Goal: Task Accomplishment & Management: Manage account settings

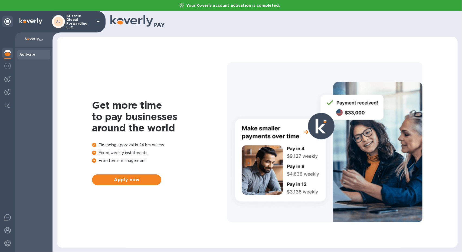
click at [98, 21] on icon at bounding box center [98, 21] width 3 height 1
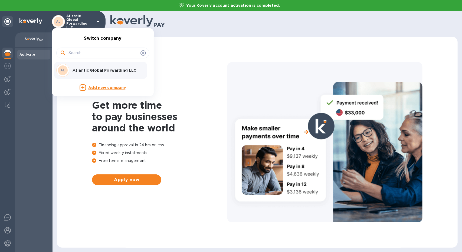
click at [98, 21] on div at bounding box center [231, 126] width 462 height 252
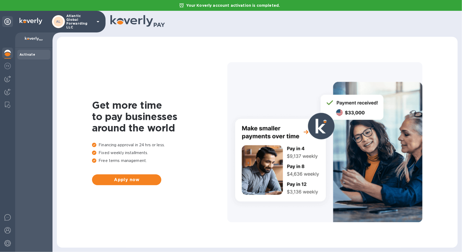
click at [28, 53] on b "Activate" at bounding box center [27, 55] width 16 height 4
click at [98, 20] on icon at bounding box center [98, 21] width 6 height 6
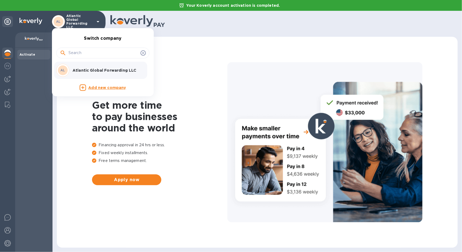
click at [161, 77] on div at bounding box center [231, 126] width 462 height 252
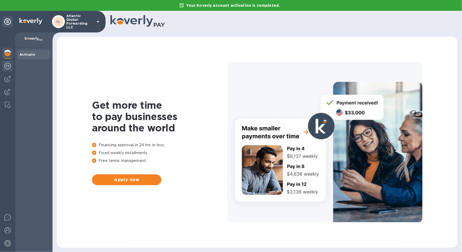
click at [6, 69] on img at bounding box center [7, 66] width 6 height 6
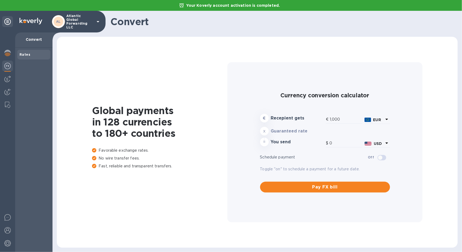
type input "1,176.87"
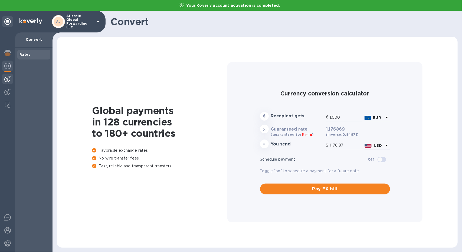
click at [7, 80] on img at bounding box center [7, 79] width 6 height 6
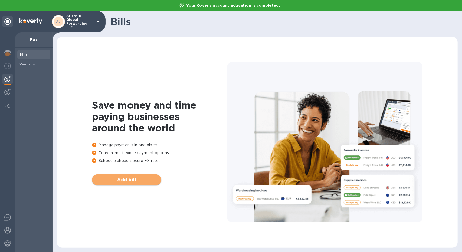
click at [132, 180] on span "Add bill" at bounding box center [126, 180] width 61 height 6
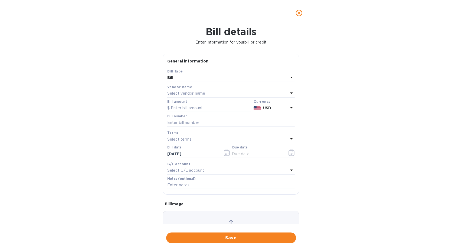
click at [291, 93] on icon at bounding box center [291, 93] width 6 height 6
click at [291, 93] on div "Vendors No options" at bounding box center [231, 116] width 128 height 53
click at [326, 79] on div "Bill details Enter information for your bill or credit General information Save…" at bounding box center [231, 139] width 462 height 226
type input "1,176.87"
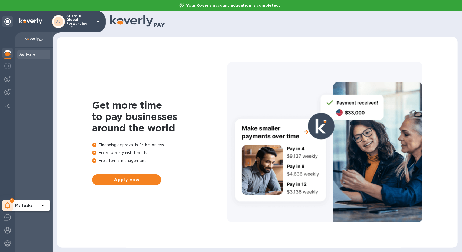
click at [9, 207] on icon at bounding box center [7, 205] width 5 height 6
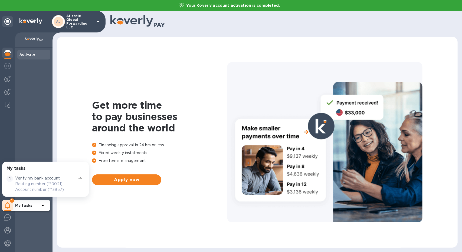
click at [57, 179] on p "Verify my bank account." at bounding box center [37, 179] width 45 height 6
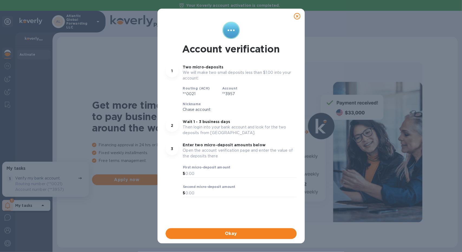
click at [298, 18] on icon at bounding box center [297, 16] width 6 height 6
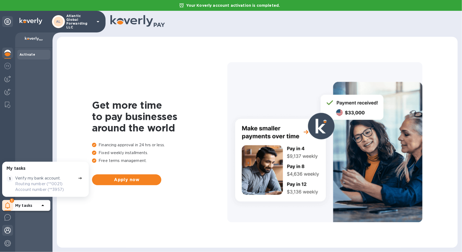
click at [11, 229] on div at bounding box center [7, 231] width 11 height 12
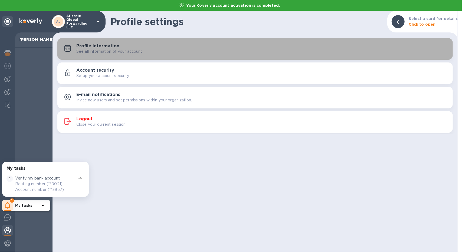
click at [132, 50] on p "See all information of your account" at bounding box center [109, 52] width 66 height 6
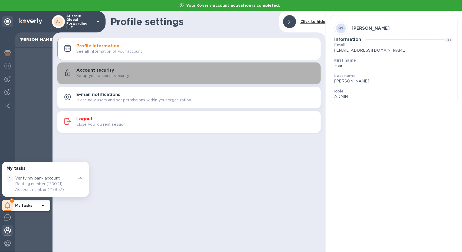
click at [157, 75] on div "Setup your account security" at bounding box center [196, 76] width 240 height 6
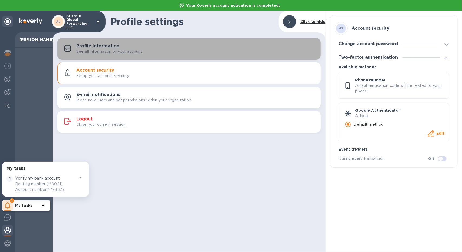
click at [178, 55] on div "Profile information See all information of your account" at bounding box center [189, 49] width 257 height 13
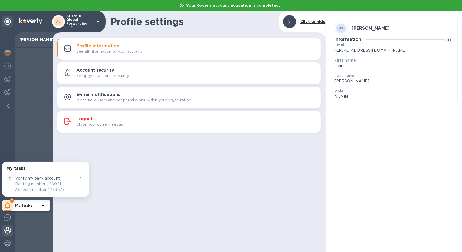
click at [193, 179] on div "Profile settings Click to hide Profile information See all information of your …" at bounding box center [189, 131] width 273 height 241
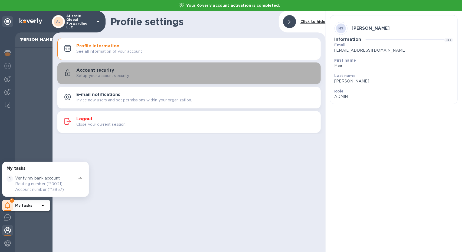
click at [129, 80] on div "Account security Setup your account security" at bounding box center [189, 73] width 257 height 13
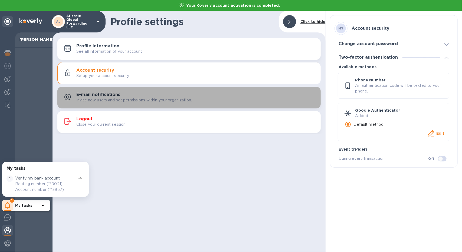
click at [147, 95] on div "E-mail notifications Invite new users and set permissions within your organizat…" at bounding box center [196, 97] width 240 height 11
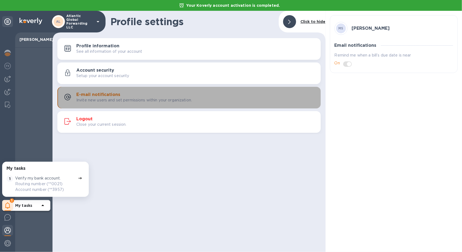
click at [164, 98] on p "Invite new users and set permissions within your organization." at bounding box center [134, 100] width 116 height 6
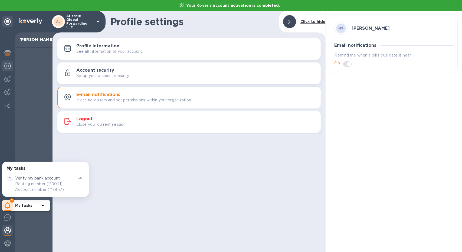
click at [6, 67] on img at bounding box center [7, 66] width 6 height 6
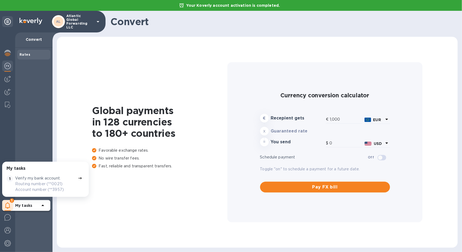
type input "1,176.87"
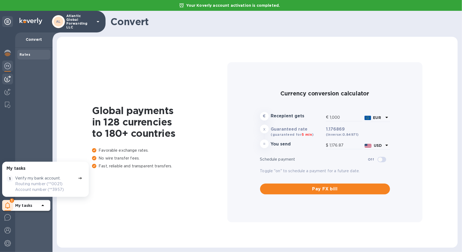
click at [6, 77] on img at bounding box center [7, 79] width 6 height 6
